Goal: Find specific page/section: Find specific page/section

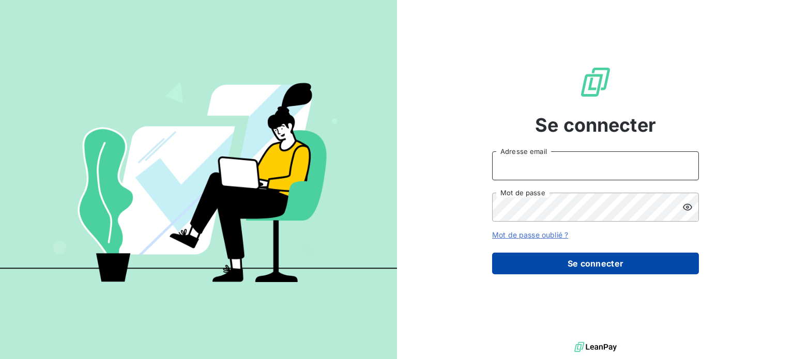
type input "[EMAIL_ADDRESS][DOMAIN_NAME]"
click at [556, 262] on button "Se connecter" at bounding box center [595, 264] width 207 height 22
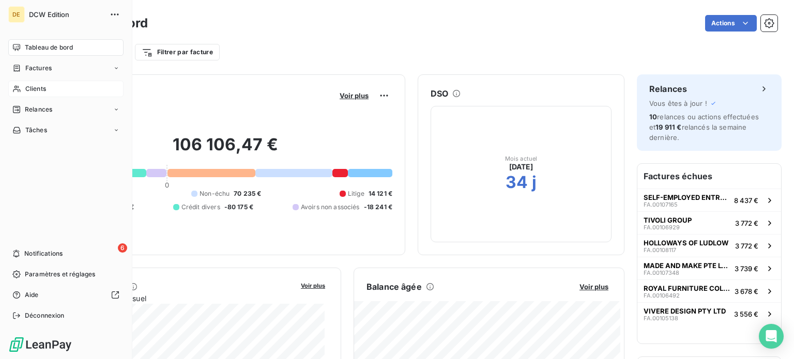
click at [35, 89] on span "Clients" at bounding box center [35, 88] width 21 height 9
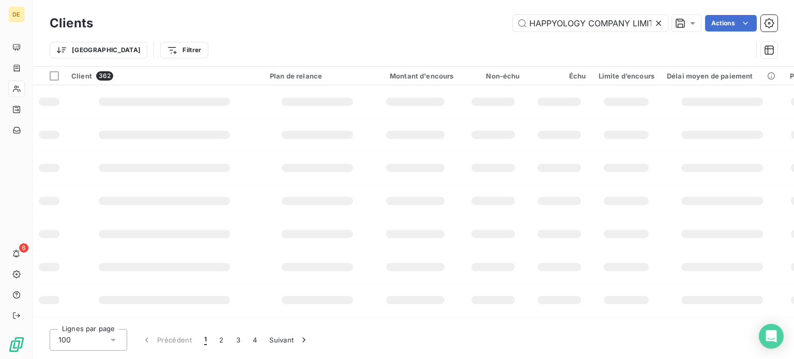
scroll to position [0, 13]
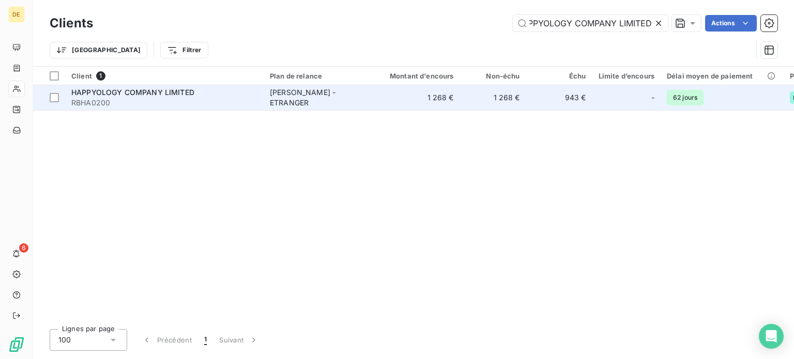
type input "HAPPYOLOGY COMPANY LIMITED"
click at [440, 98] on td "1 268 €" at bounding box center [415, 97] width 89 height 25
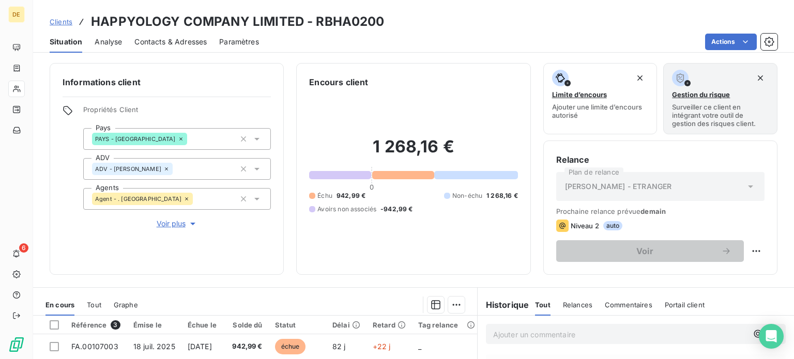
scroll to position [155, 0]
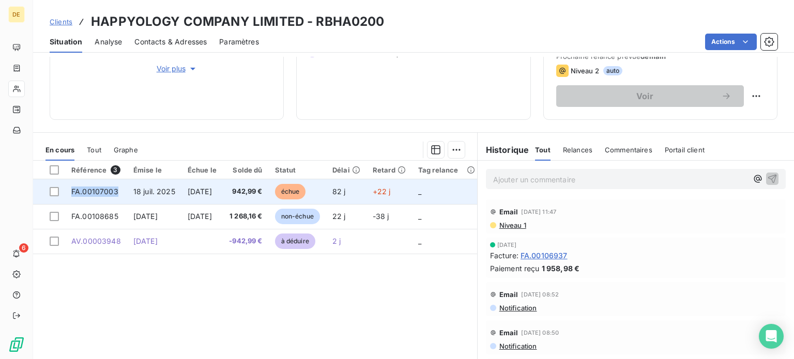
drag, startPoint x: 120, startPoint y: 191, endPoint x: 70, endPoint y: 187, distance: 49.8
click at [70, 187] on td "FA.00107003" at bounding box center [96, 191] width 62 height 25
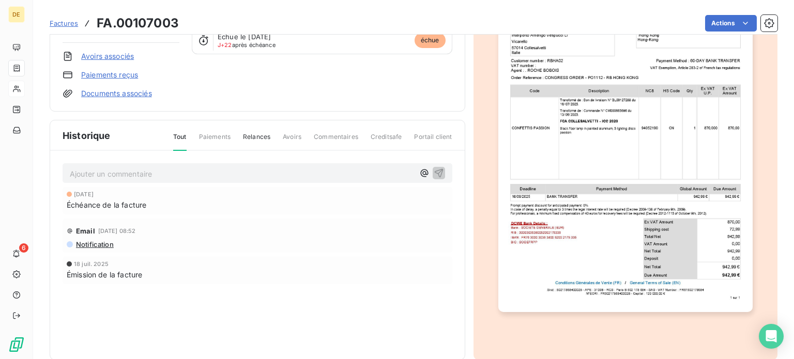
scroll to position [152, 0]
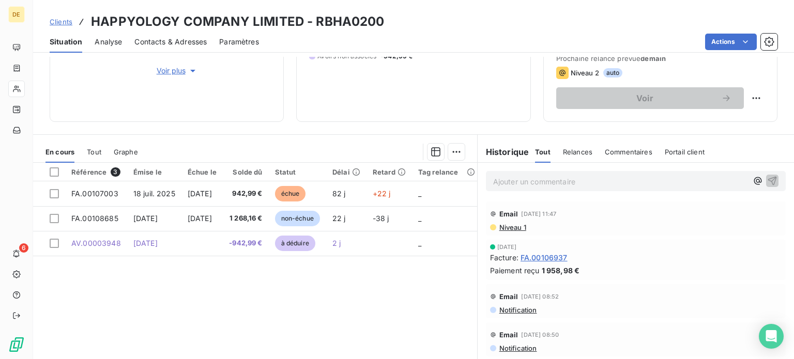
scroll to position [155, 0]
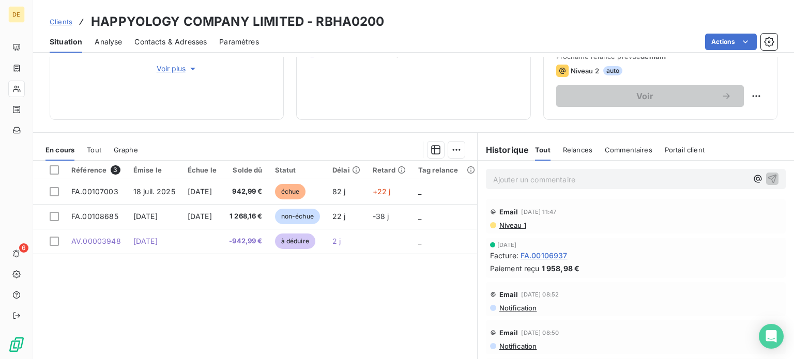
click at [536, 184] on p "Ajouter un commentaire ﻿" at bounding box center [620, 179] width 254 height 13
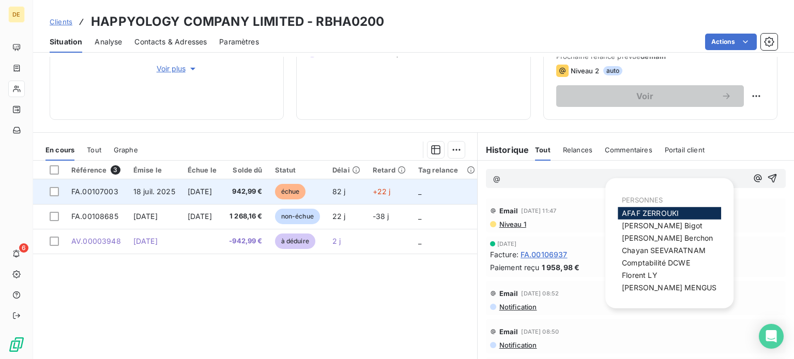
click at [103, 190] on span "FA.00107003" at bounding box center [94, 191] width 47 height 9
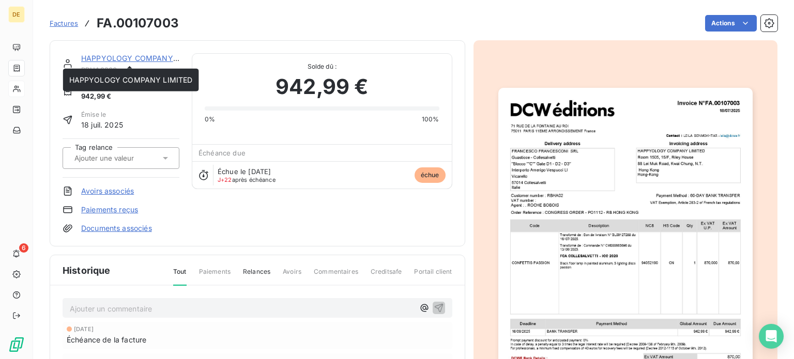
click at [122, 60] on link "HAPPYOLOGY COMPANY LIMITED" at bounding box center [143, 58] width 124 height 9
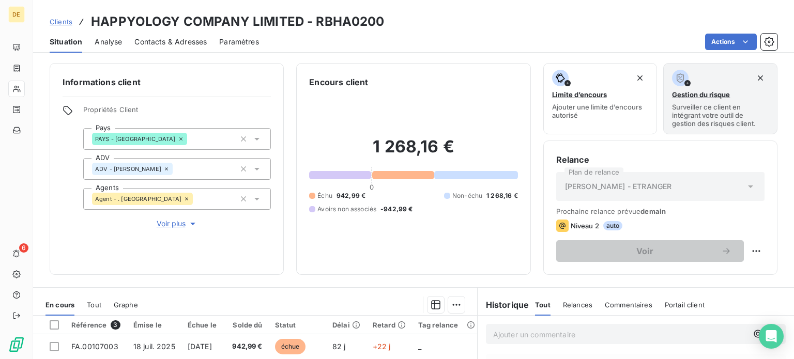
scroll to position [155, 0]
